Goal: Information Seeking & Learning: Learn about a topic

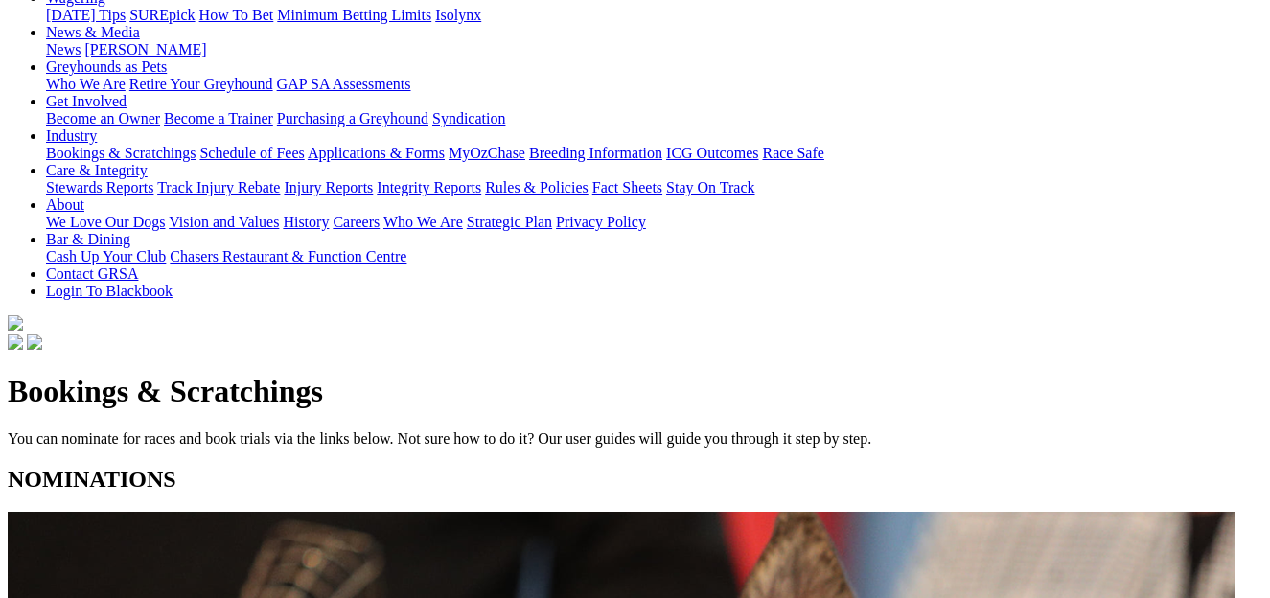
scroll to position [277, 0]
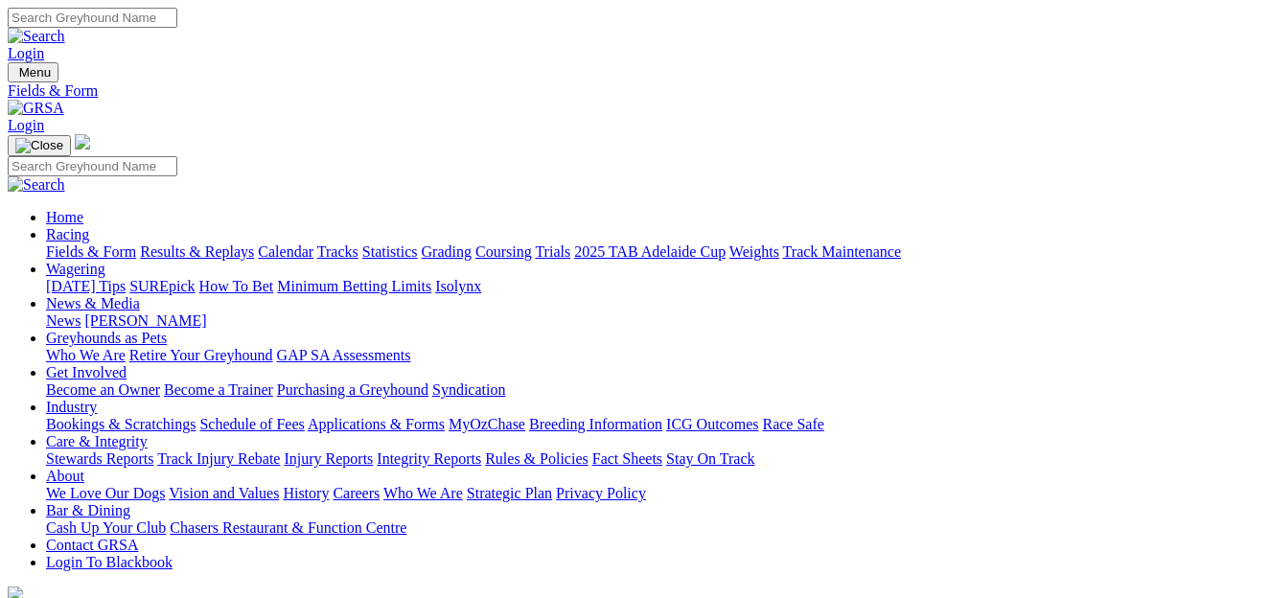
click at [177, 28] on input "Search" at bounding box center [93, 18] width 170 height 20
type input "Sailaway Buddy"
click at [65, 29] on img at bounding box center [37, 36] width 58 height 17
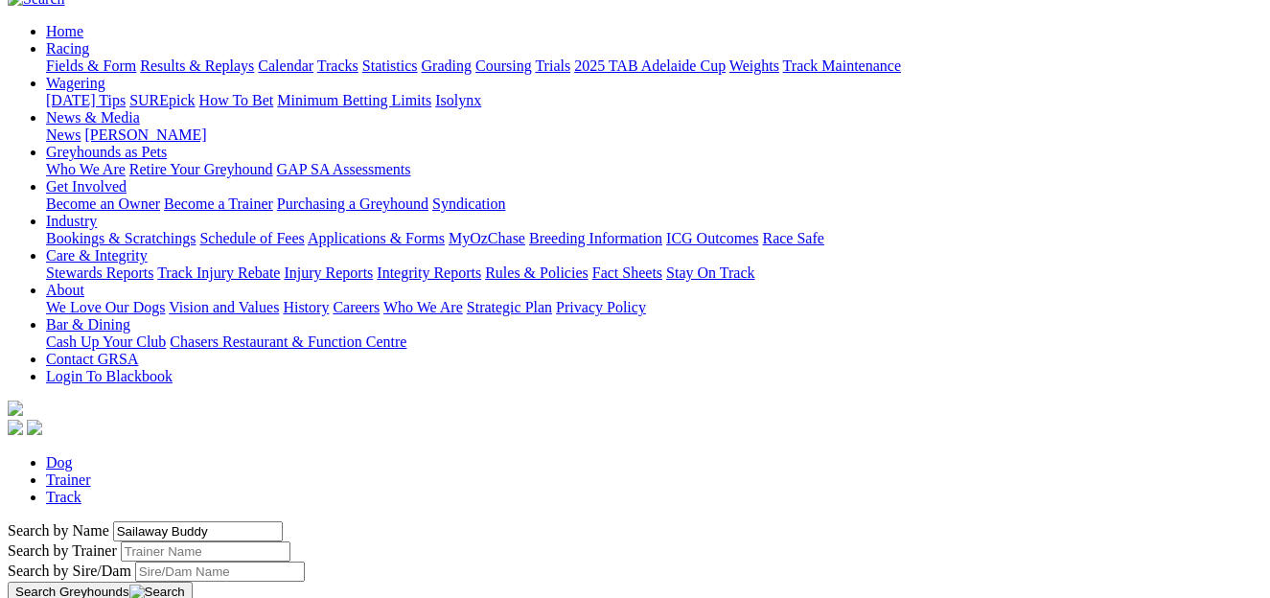
scroll to position [206, 0]
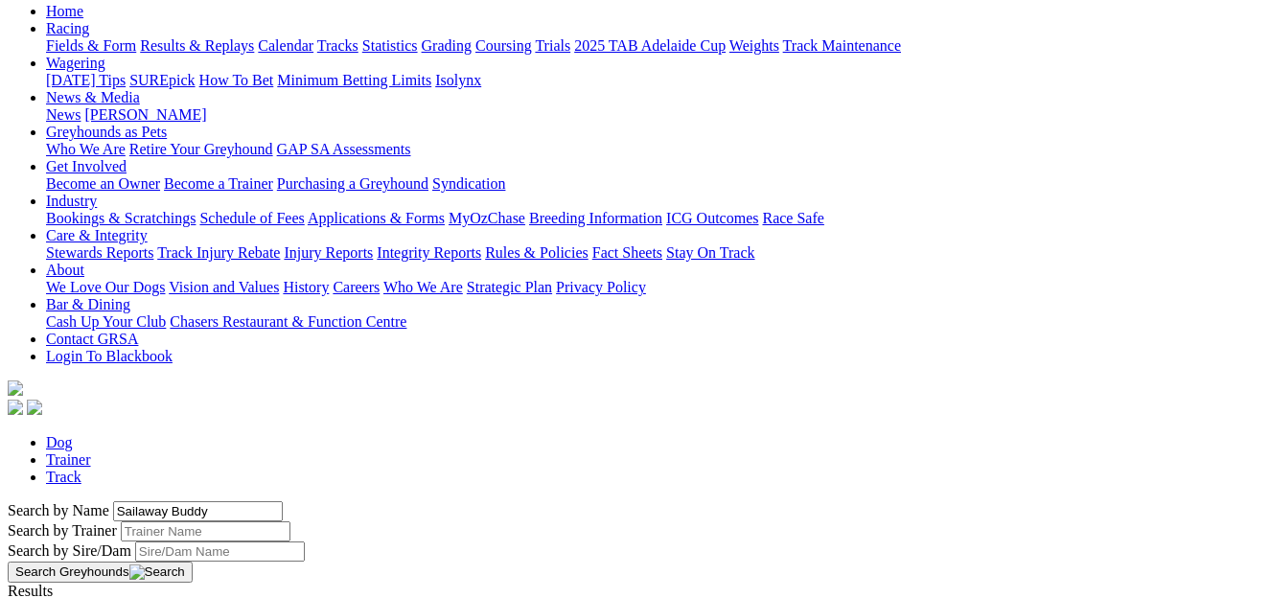
click at [143, 597] on link "SAILAWAY BUDDY" at bounding box center [75, 608] width 135 height 16
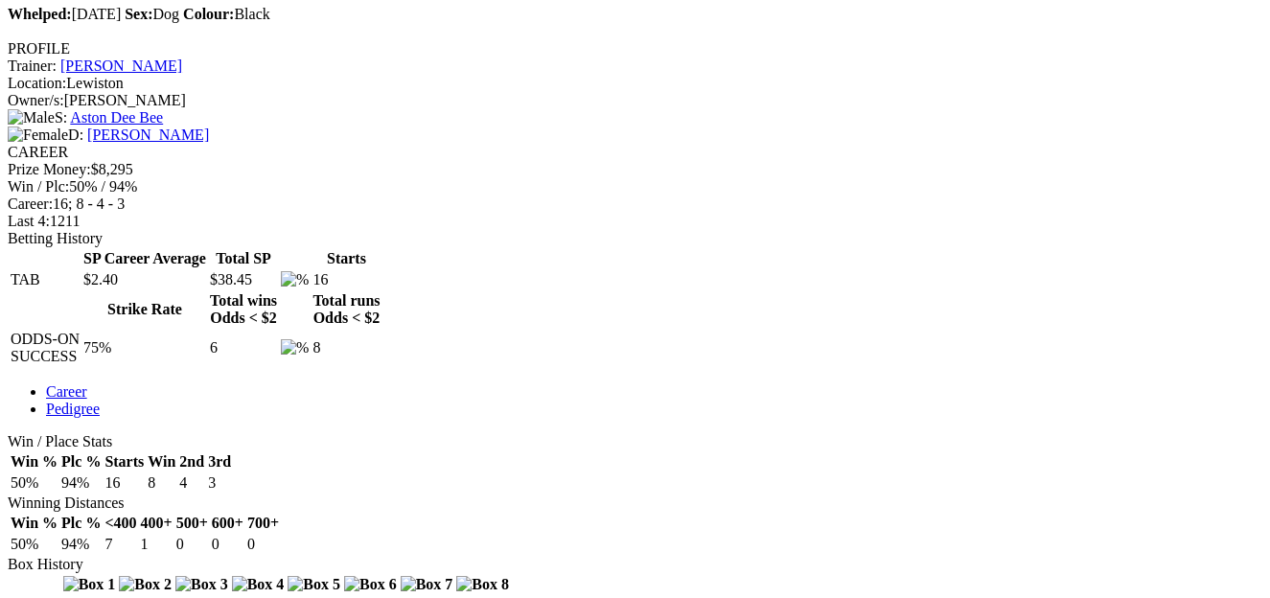
scroll to position [680, 0]
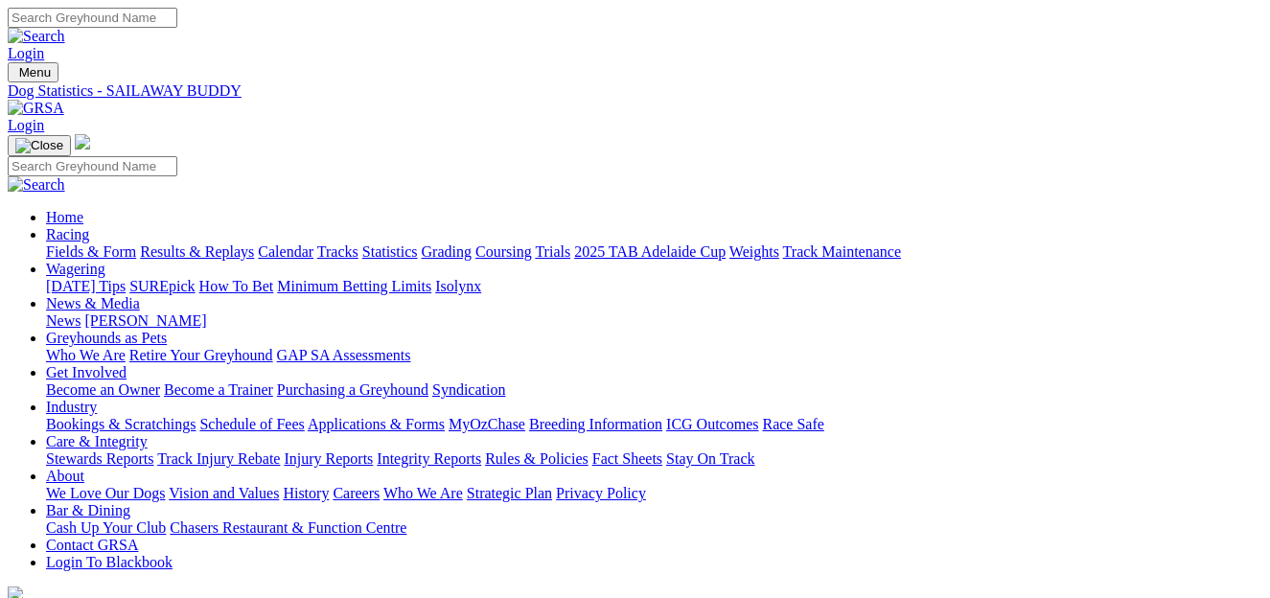
scroll to position [0, 0]
click at [234, 243] on link "Results & Replays" at bounding box center [197, 251] width 114 height 16
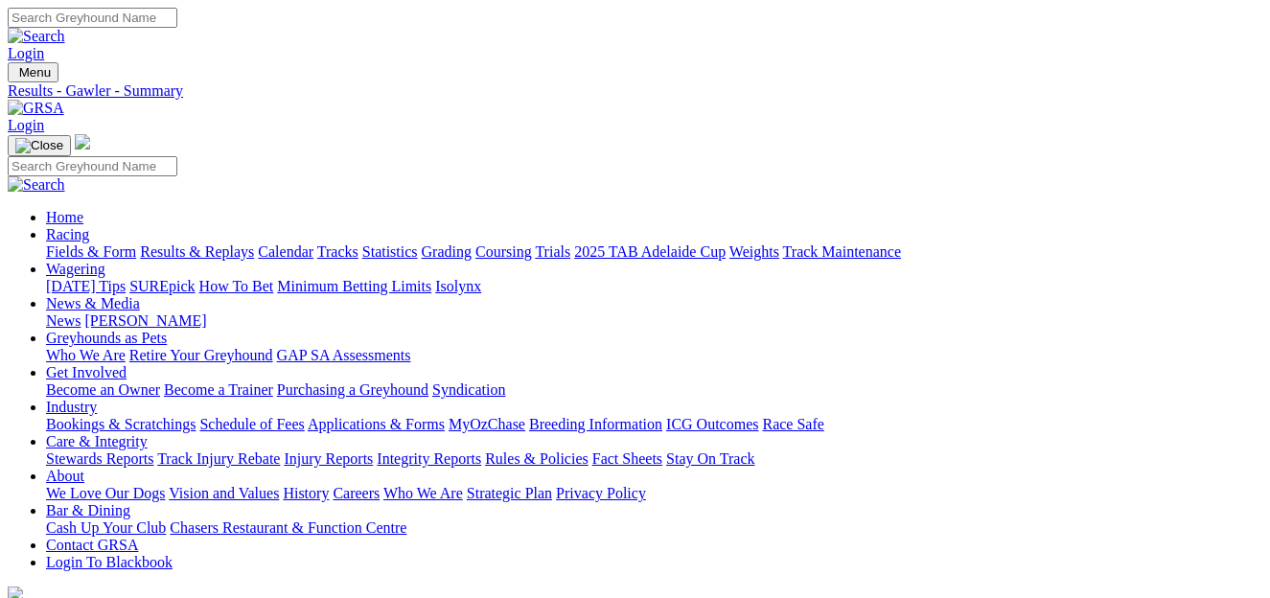
click at [85, 243] on link "Fields & Form" at bounding box center [91, 251] width 90 height 16
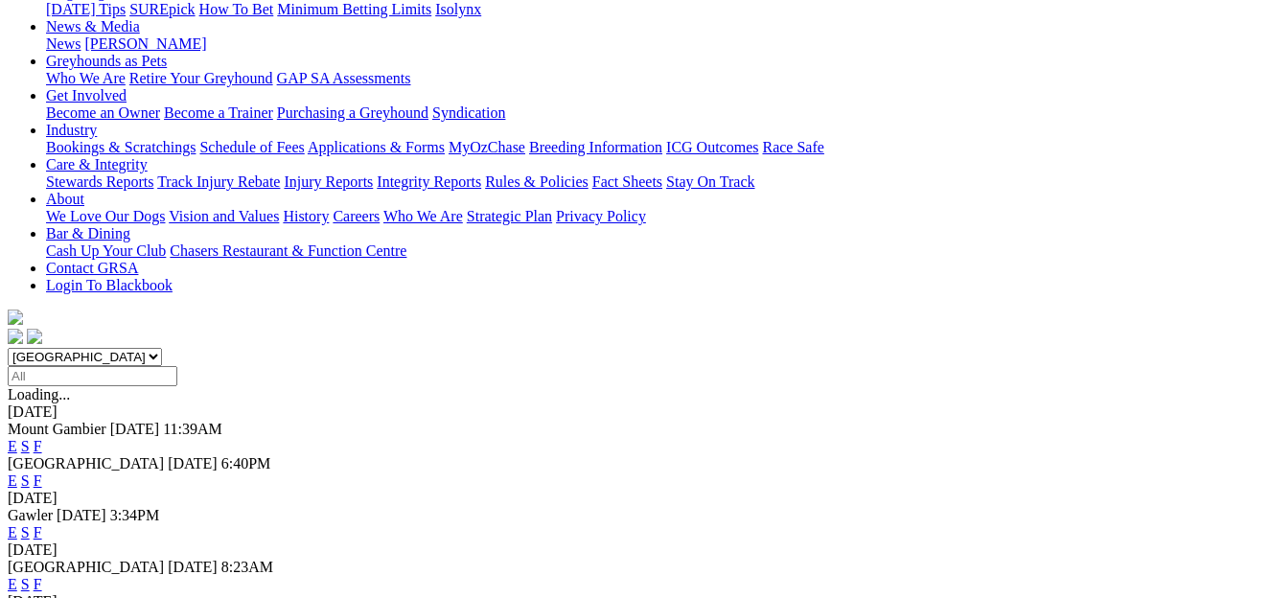
scroll to position [259, 0]
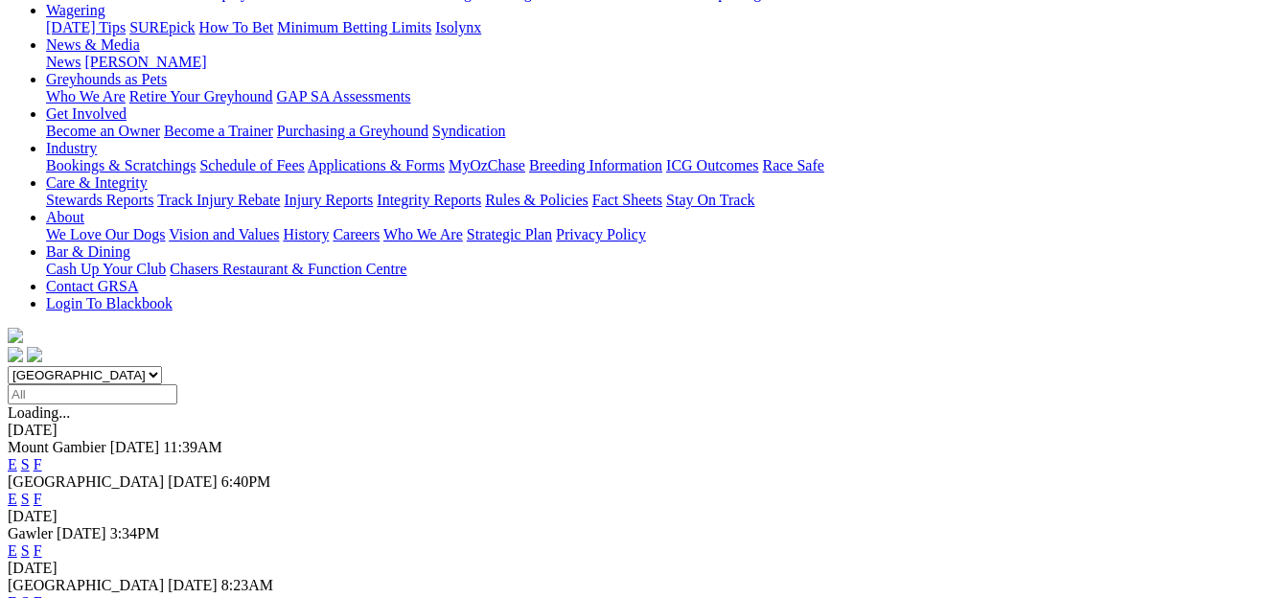
click at [42, 594] on link "F" at bounding box center [38, 602] width 9 height 16
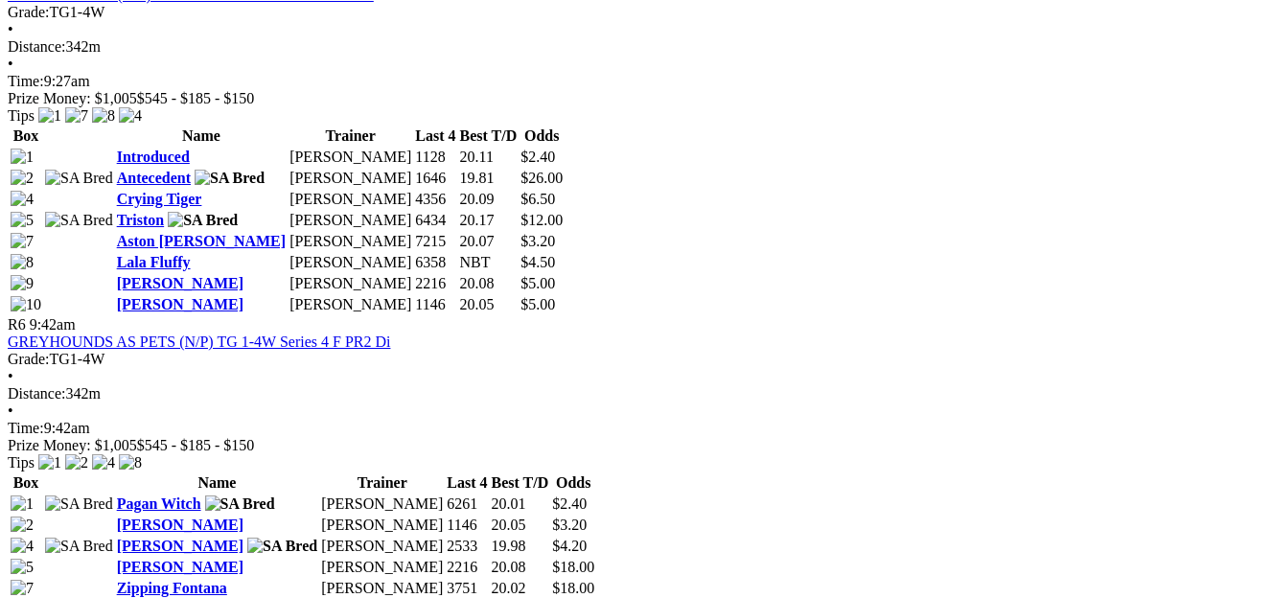
scroll to position [2406, 0]
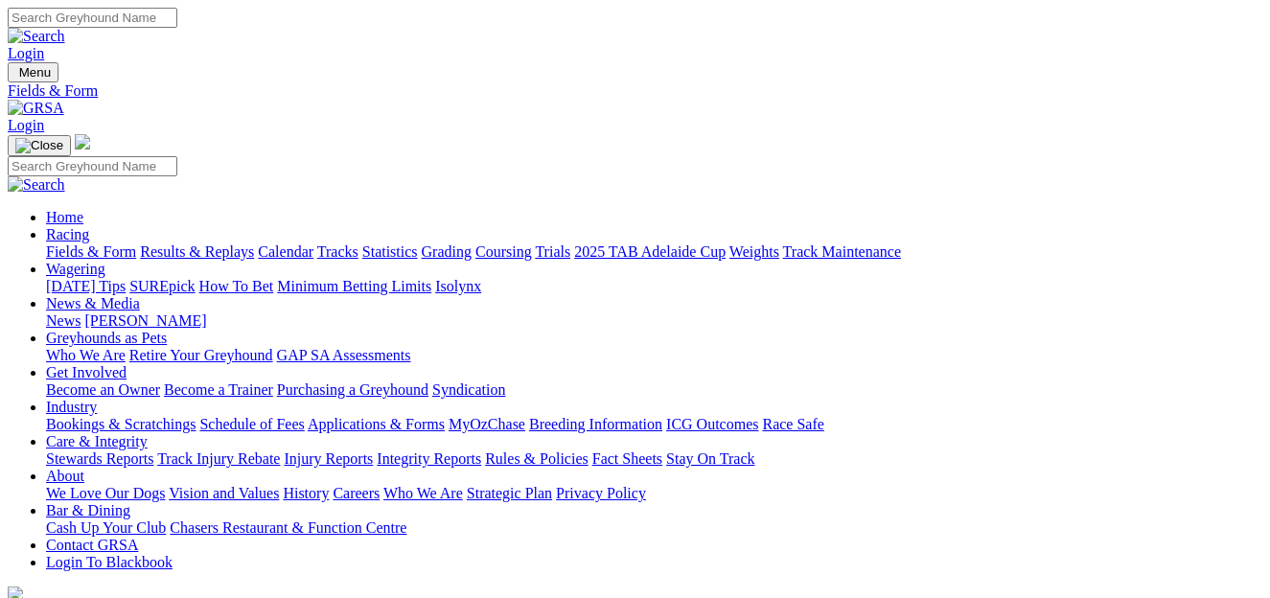
scroll to position [259, 0]
